Goal: Navigation & Orientation: Find specific page/section

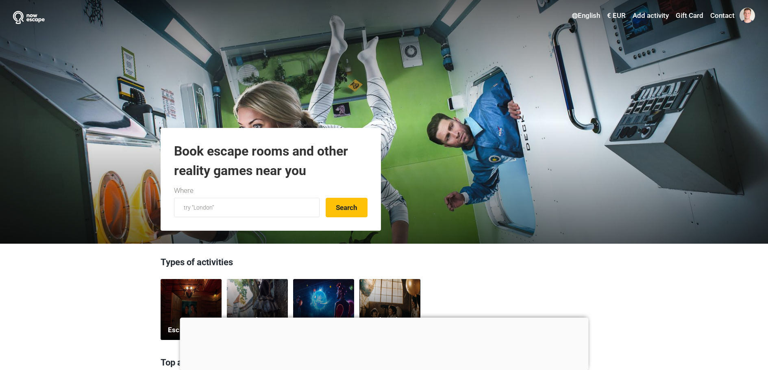
click at [382, 318] on div at bounding box center [384, 318] width 408 height 0
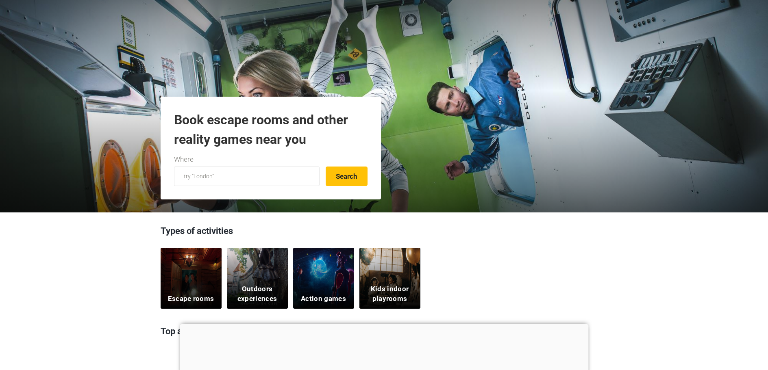
scroll to position [41, 0]
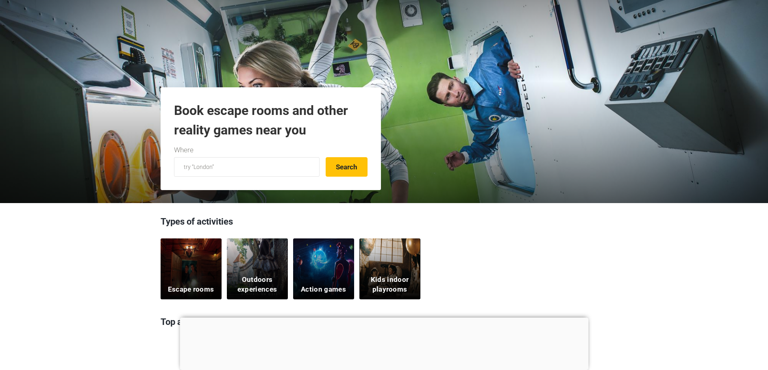
click at [196, 273] on div "Escape rooms" at bounding box center [191, 269] width 61 height 61
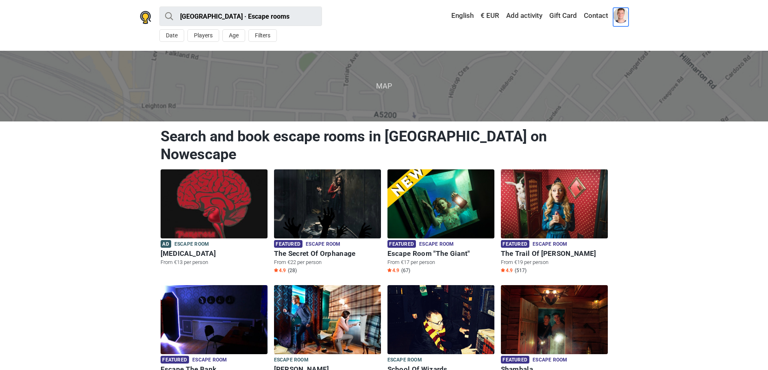
click at [619, 18] on span at bounding box center [620, 15] width 15 height 15
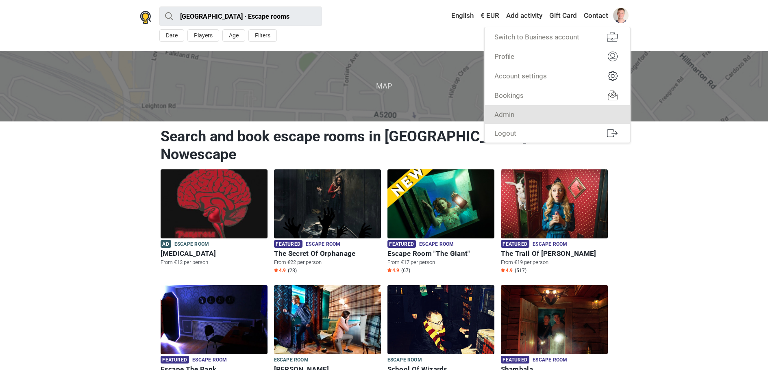
click at [588, 108] on link "Admin" at bounding box center [556, 114] width 145 height 19
